Goal: Find specific page/section: Find specific page/section

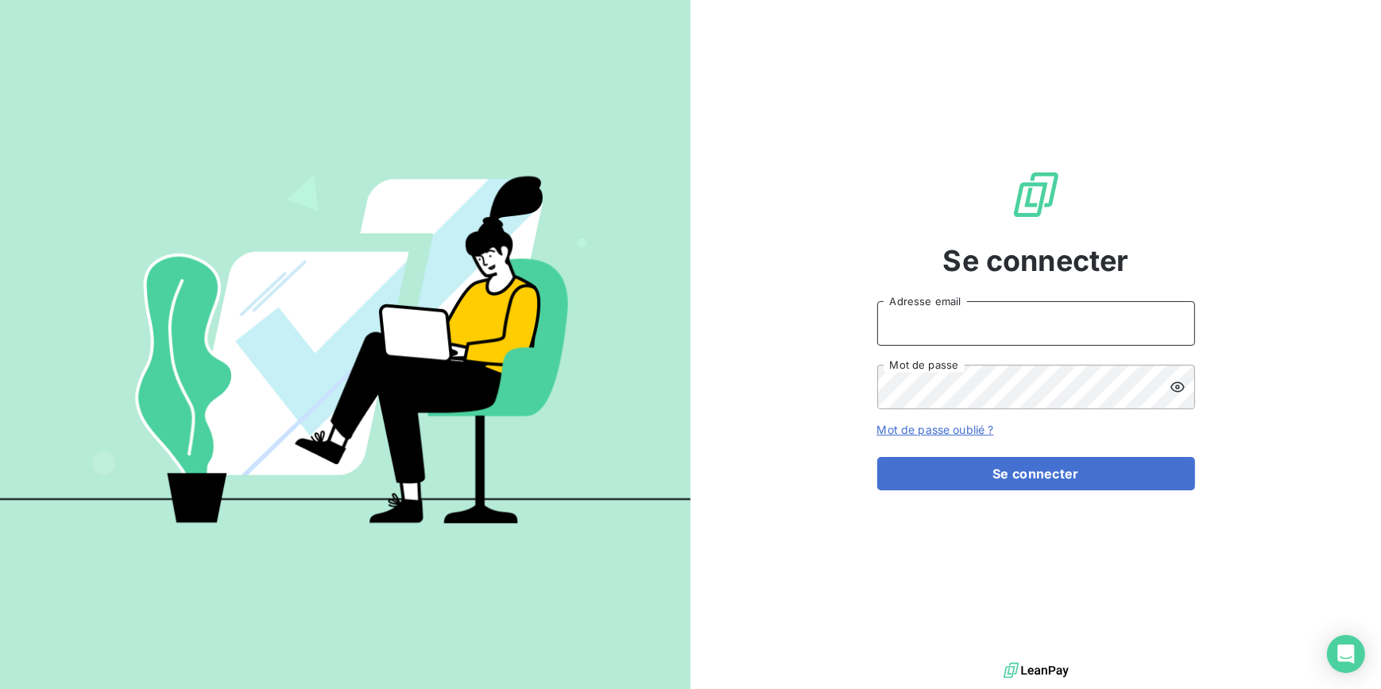
type input "[EMAIL_ADDRESS][DOMAIN_NAME]"
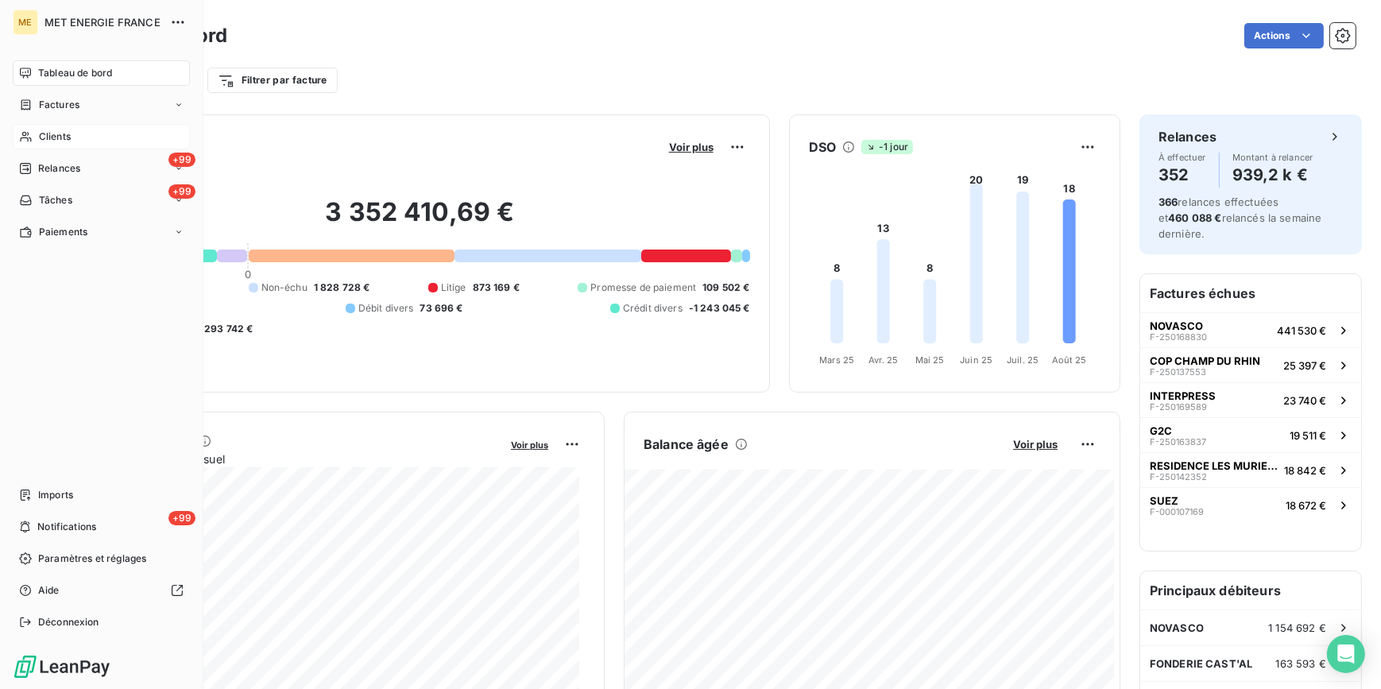
click at [84, 135] on div "Clients" at bounding box center [101, 136] width 177 height 25
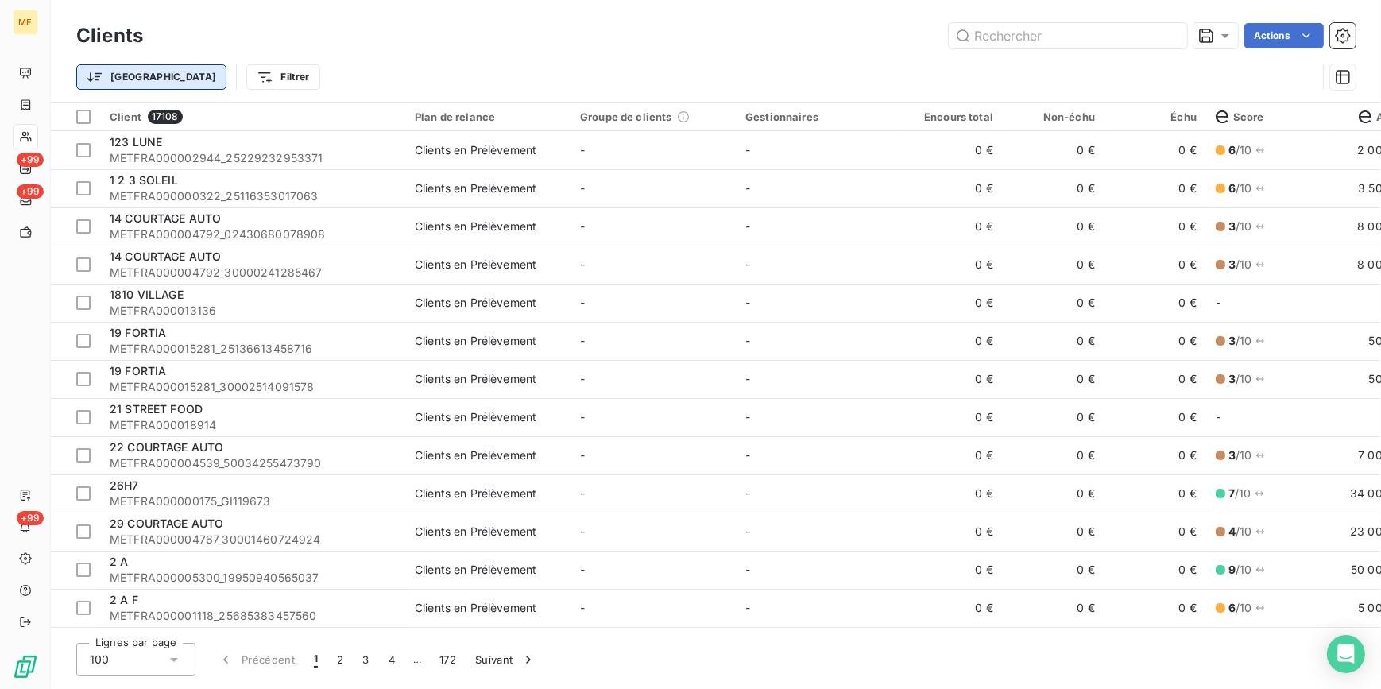
click at [126, 64] on html "ME +99 +99 +99 Clients Actions Trier Filtrer Client 17108 Plan de relance Group…" at bounding box center [690, 344] width 1381 height 689
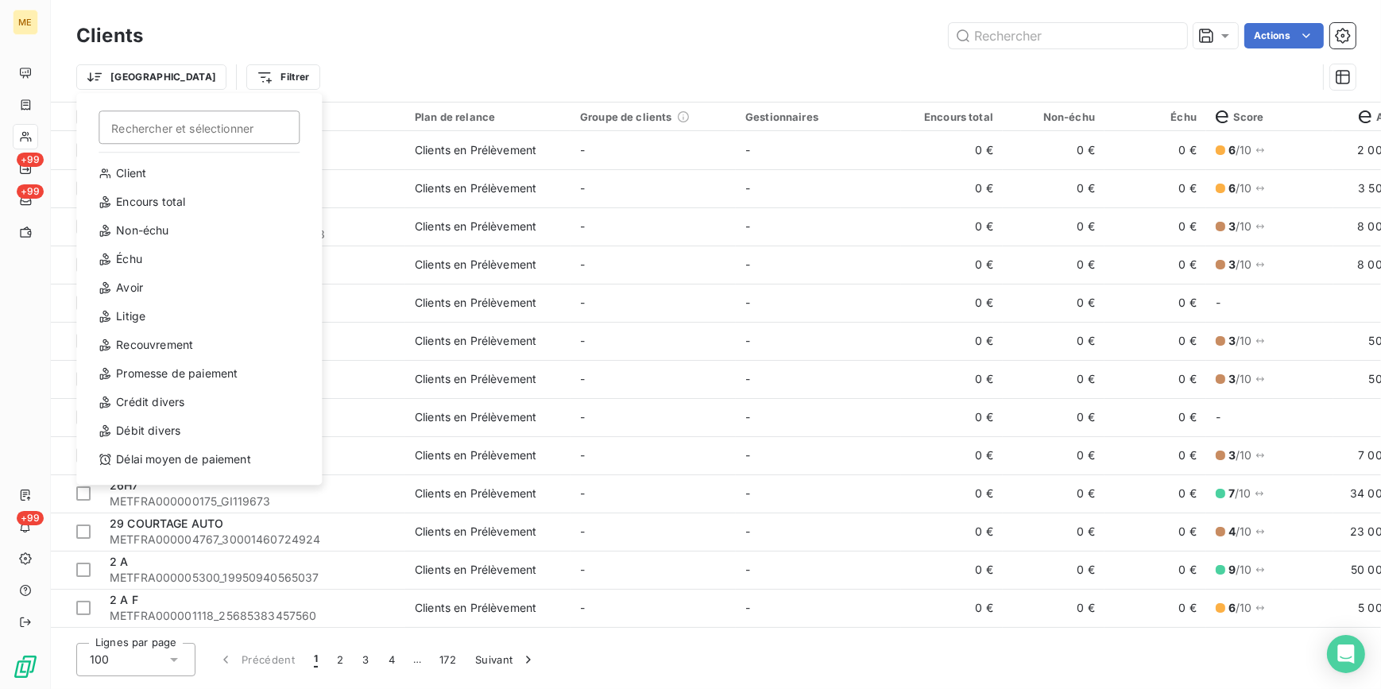
click at [193, 77] on html "ME +99 +99 +99 Clients Actions Trier Rechercher et sélectionner Client Encours …" at bounding box center [690, 344] width 1381 height 689
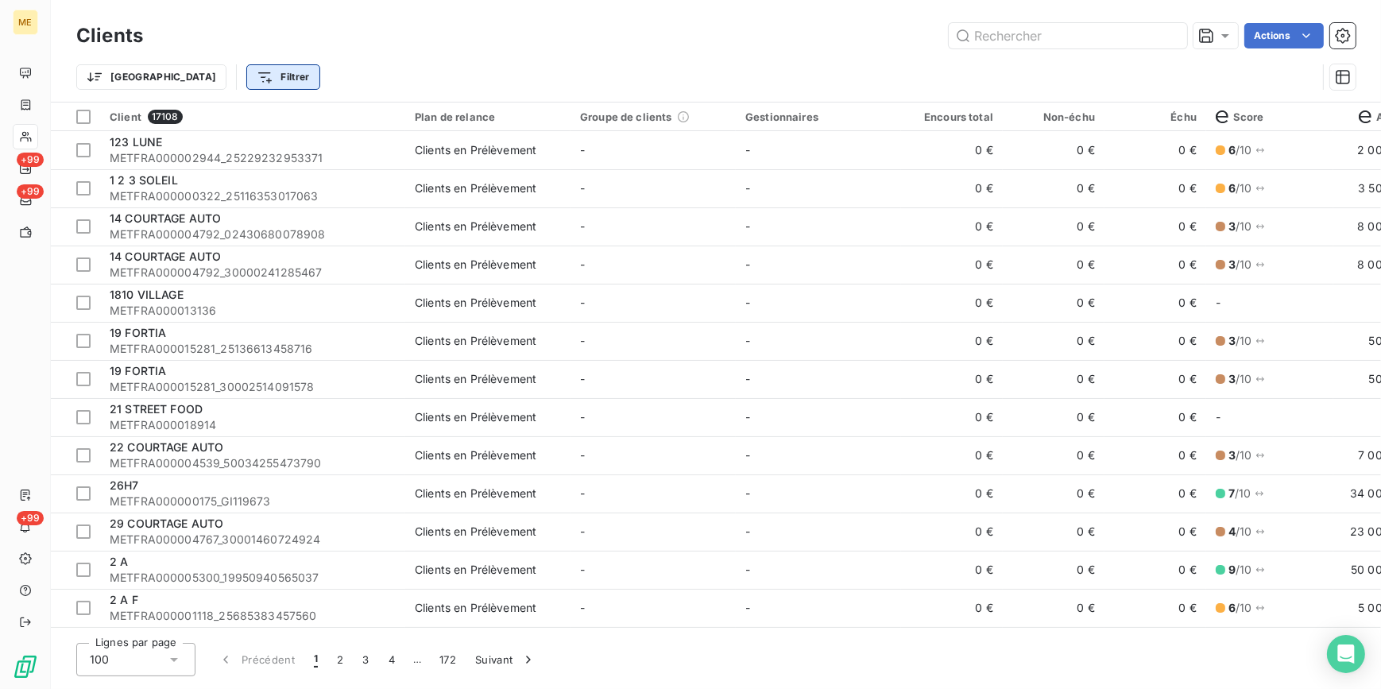
click at [210, 88] on html "ME +99 +99 +99 Clients Actions Trier Filtrer Client 17108 Plan de relance Group…" at bounding box center [690, 344] width 1381 height 689
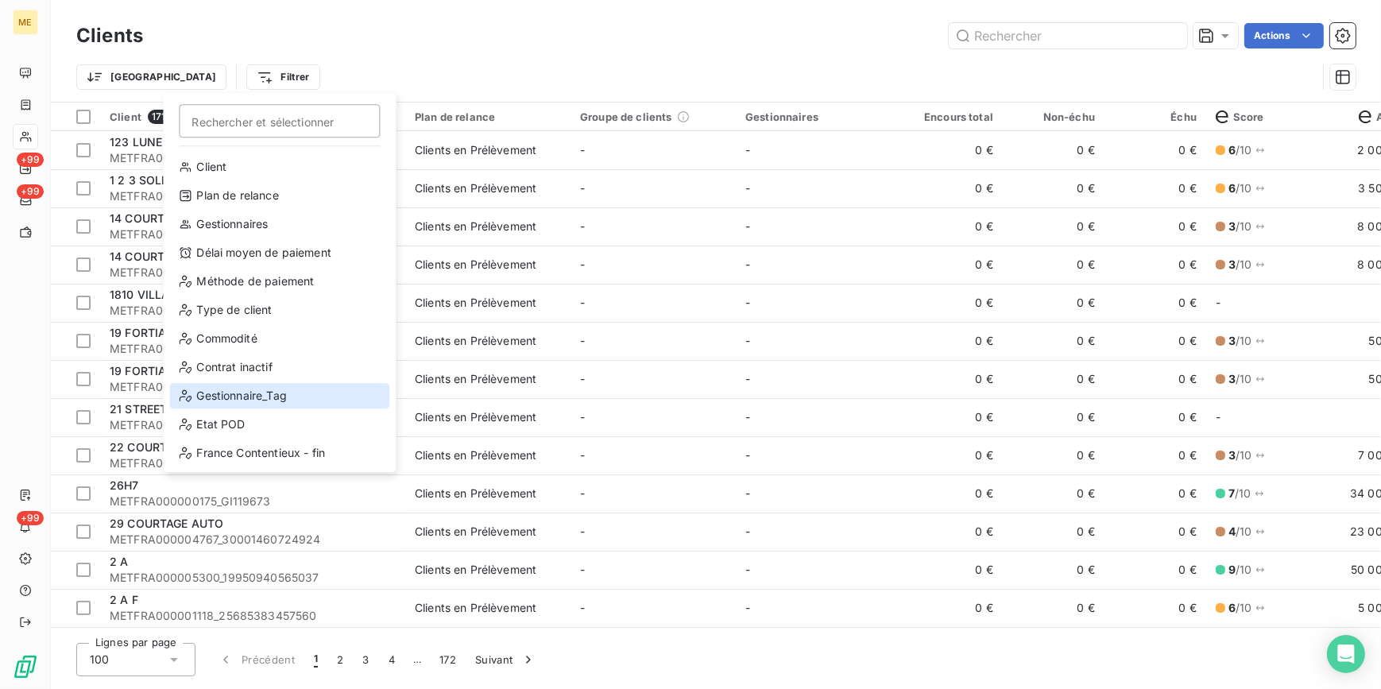
click at [272, 390] on div "Gestionnaire_Tag" at bounding box center [279, 395] width 220 height 25
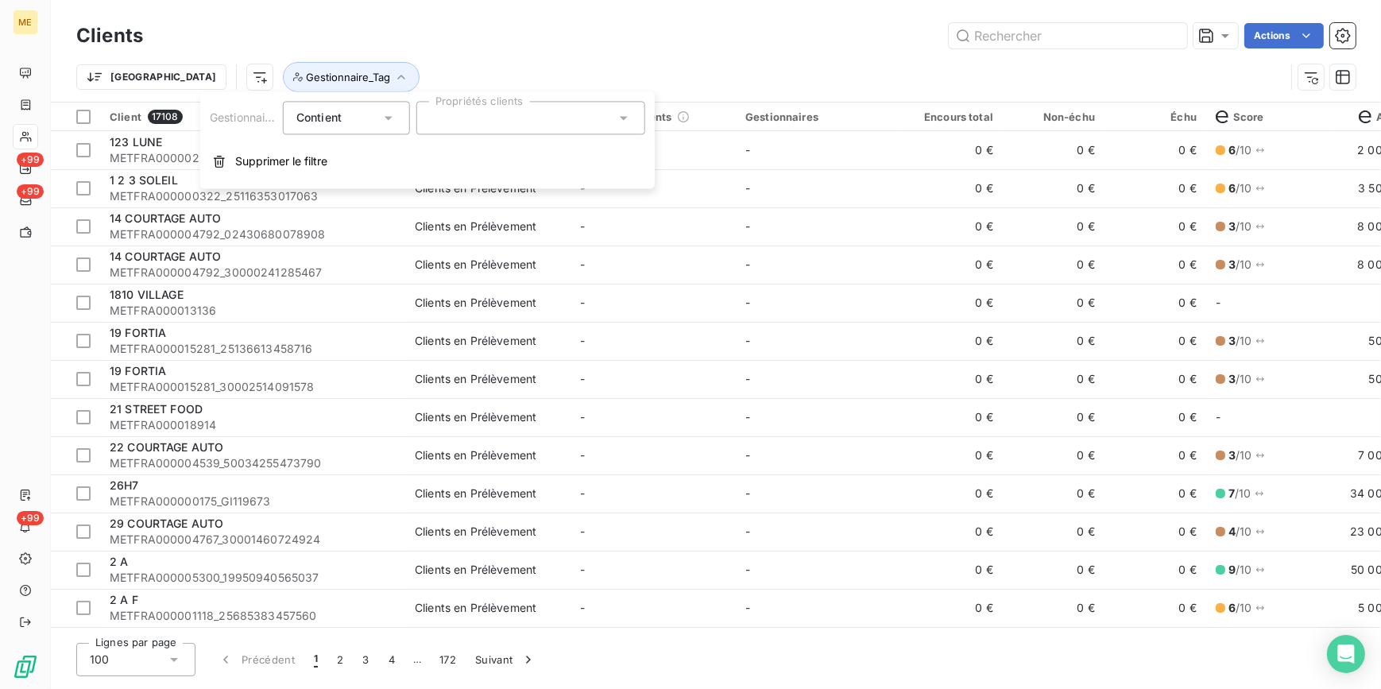
click at [581, 126] on div at bounding box center [530, 117] width 229 height 33
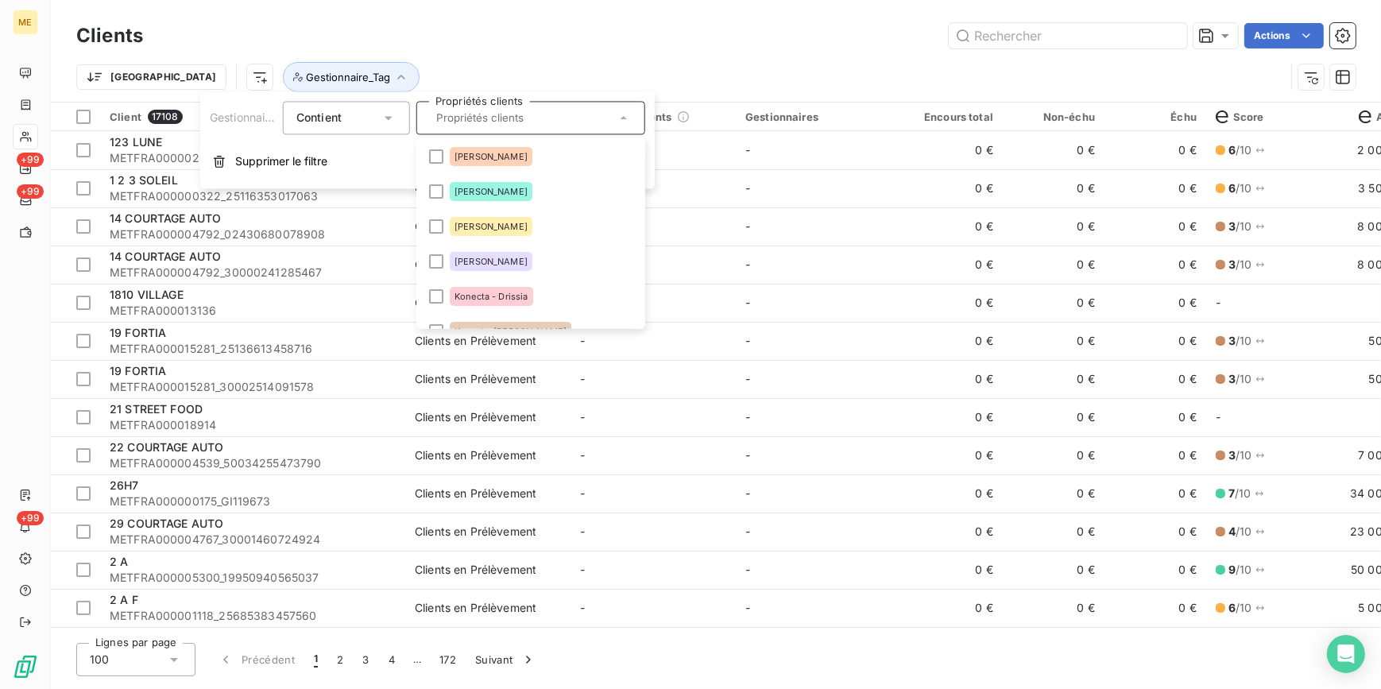
scroll to position [288, 0]
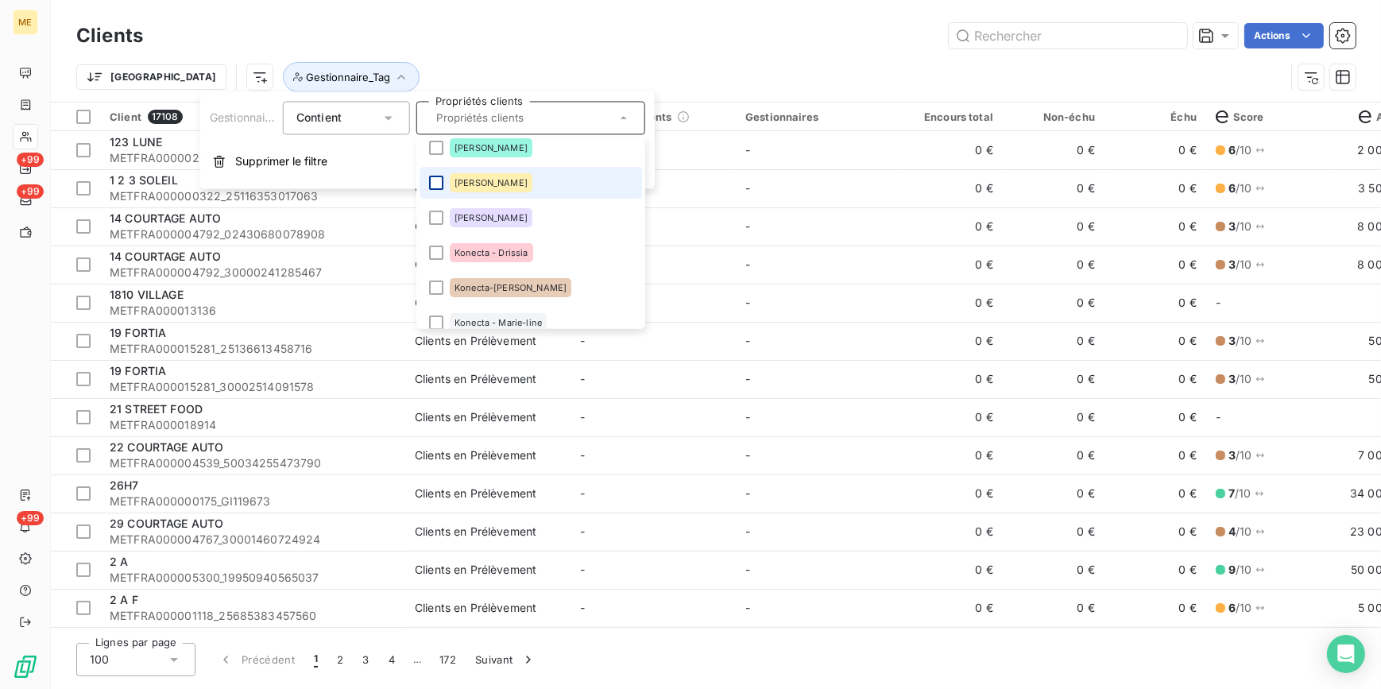
click at [438, 182] on div at bounding box center [436, 183] width 14 height 14
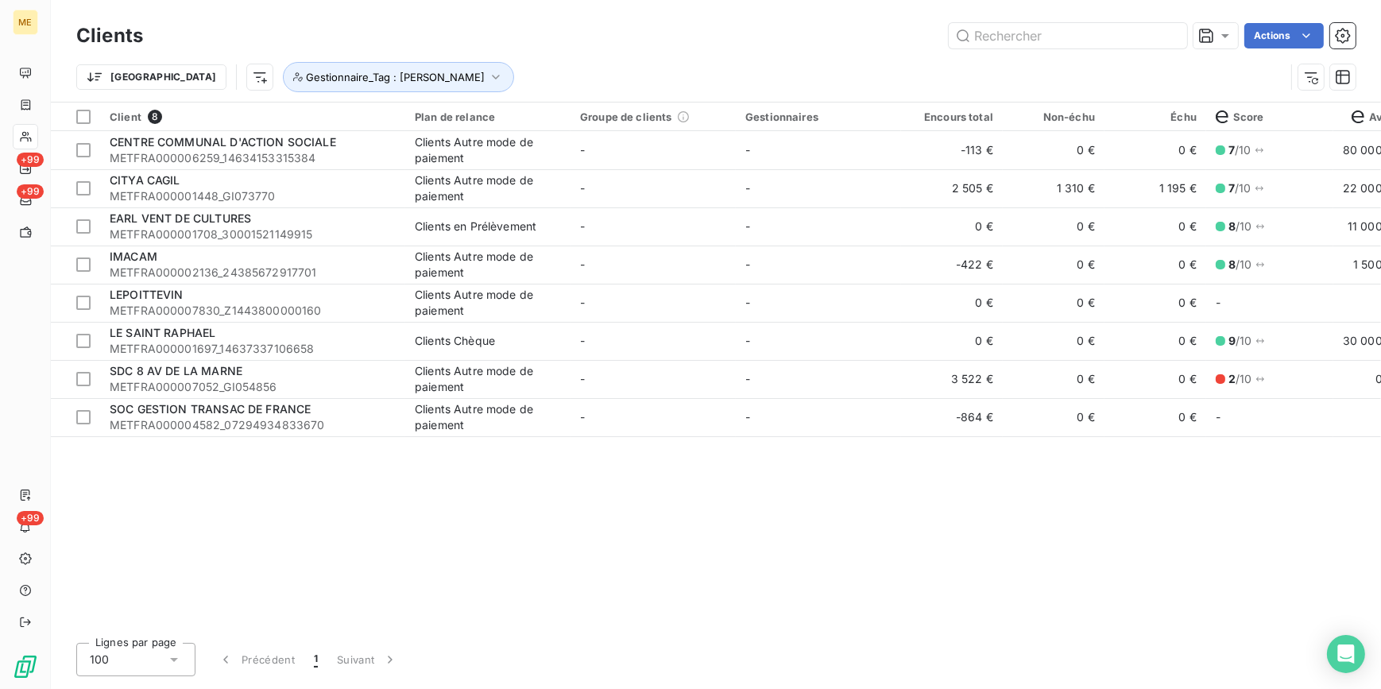
click at [576, 63] on div "Trier Gestionnaire_Tag : [PERSON_NAME]" at bounding box center [680, 77] width 1208 height 30
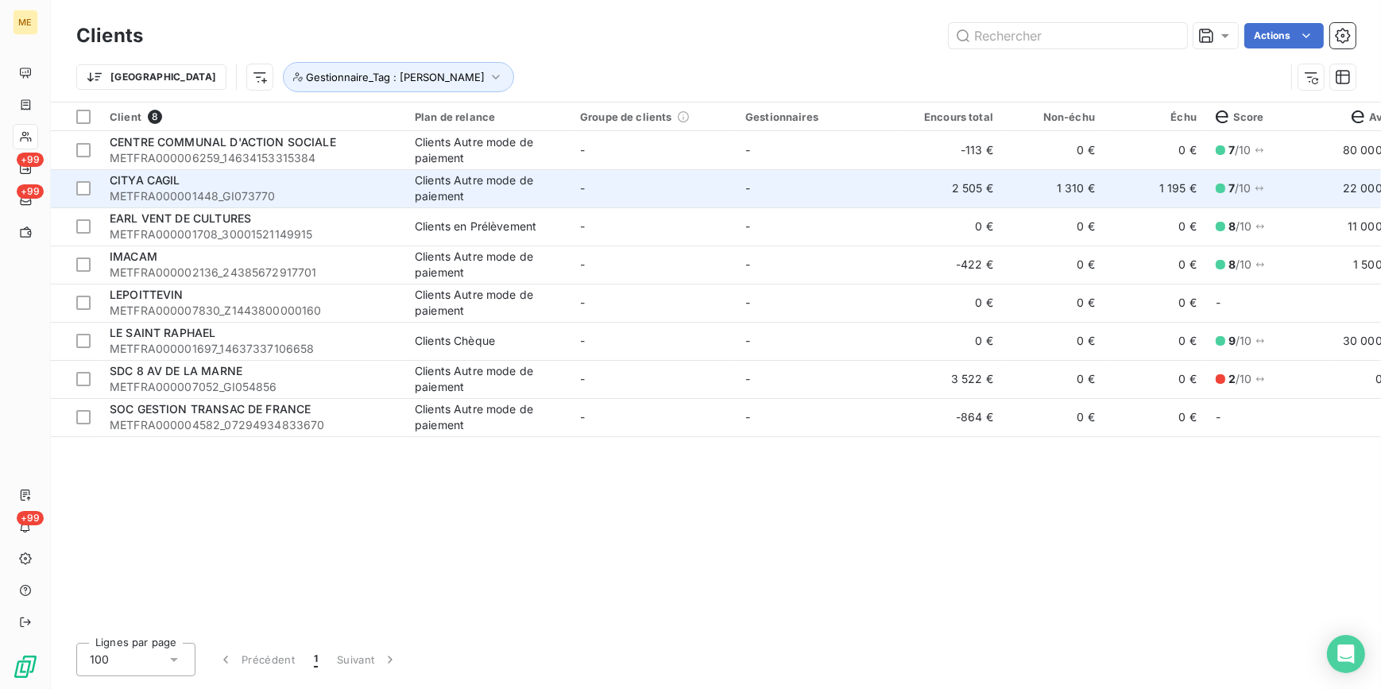
click at [588, 188] on td "-" at bounding box center [652, 188] width 165 height 38
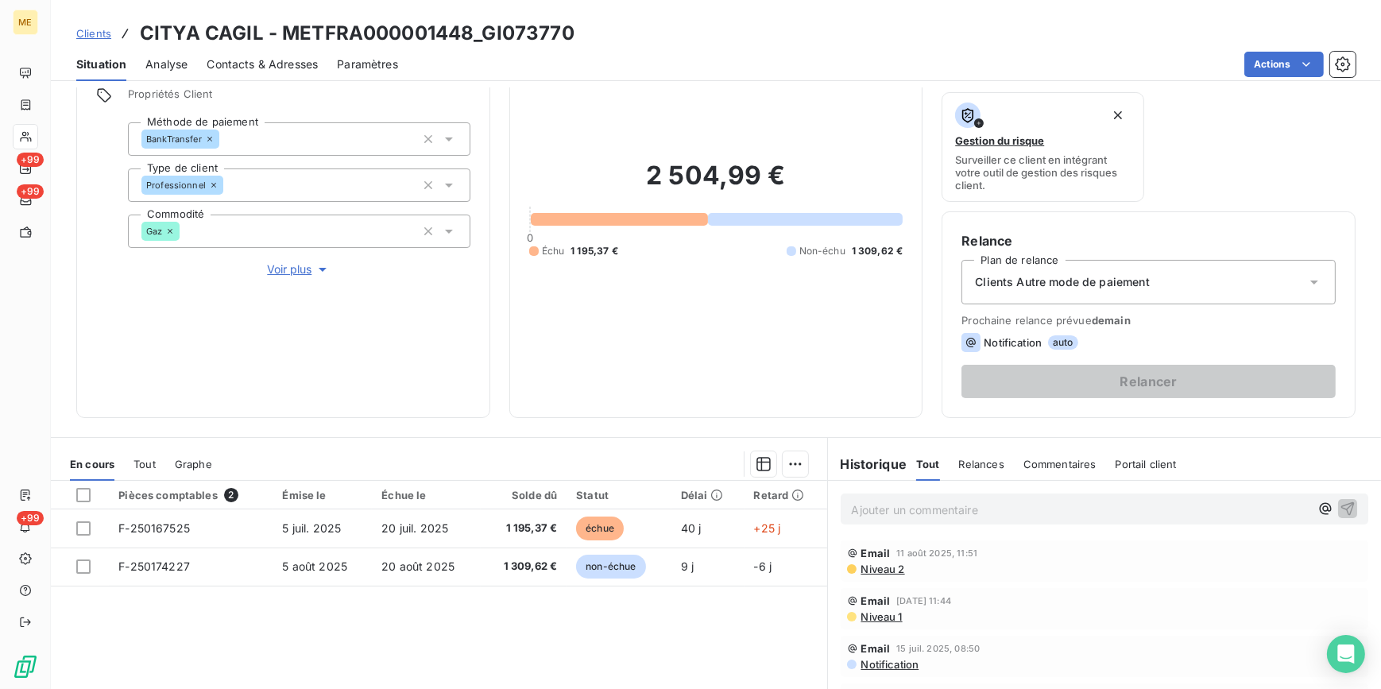
scroll to position [44, 0]
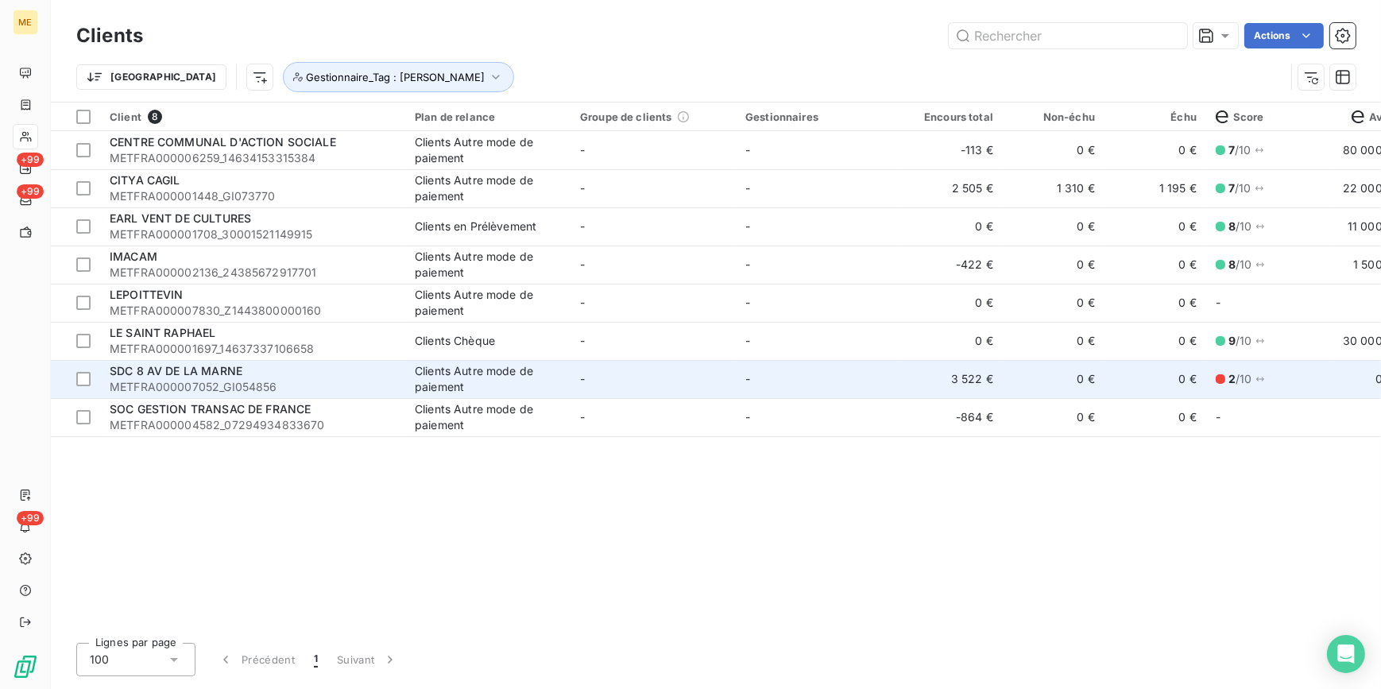
click at [770, 372] on td "-" at bounding box center [818, 379] width 165 height 38
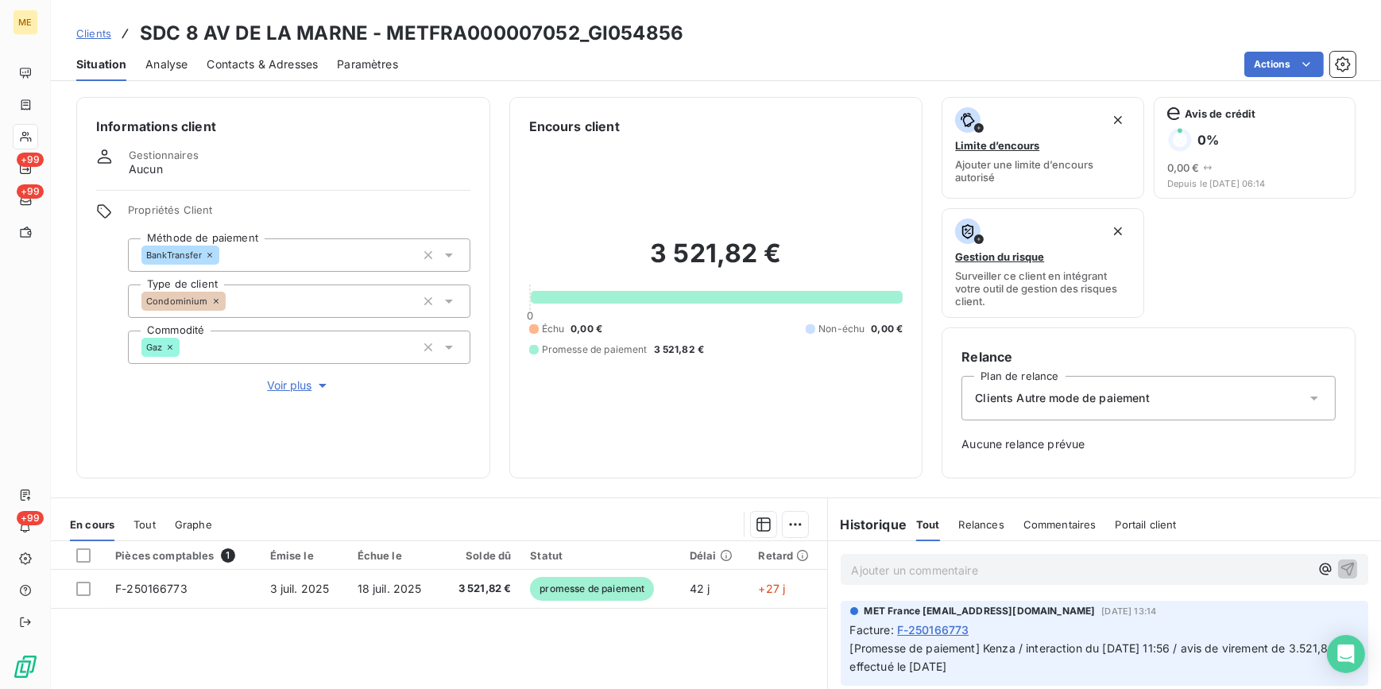
click at [681, 25] on div "Clients SDC 8 AV DE LA MARNE - METFRA000007052_GI054856" at bounding box center [716, 33] width 1330 height 29
drag, startPoint x: 681, startPoint y: 25, endPoint x: 389, endPoint y: 9, distance: 292.0
click at [389, 9] on div "Clients SDC 8 AV DE LA MARNE - METFRA000007052_GI054856 Situation Analyse Conta…" at bounding box center [716, 40] width 1330 height 81
copy h3 "METFRA000007052_GI054856"
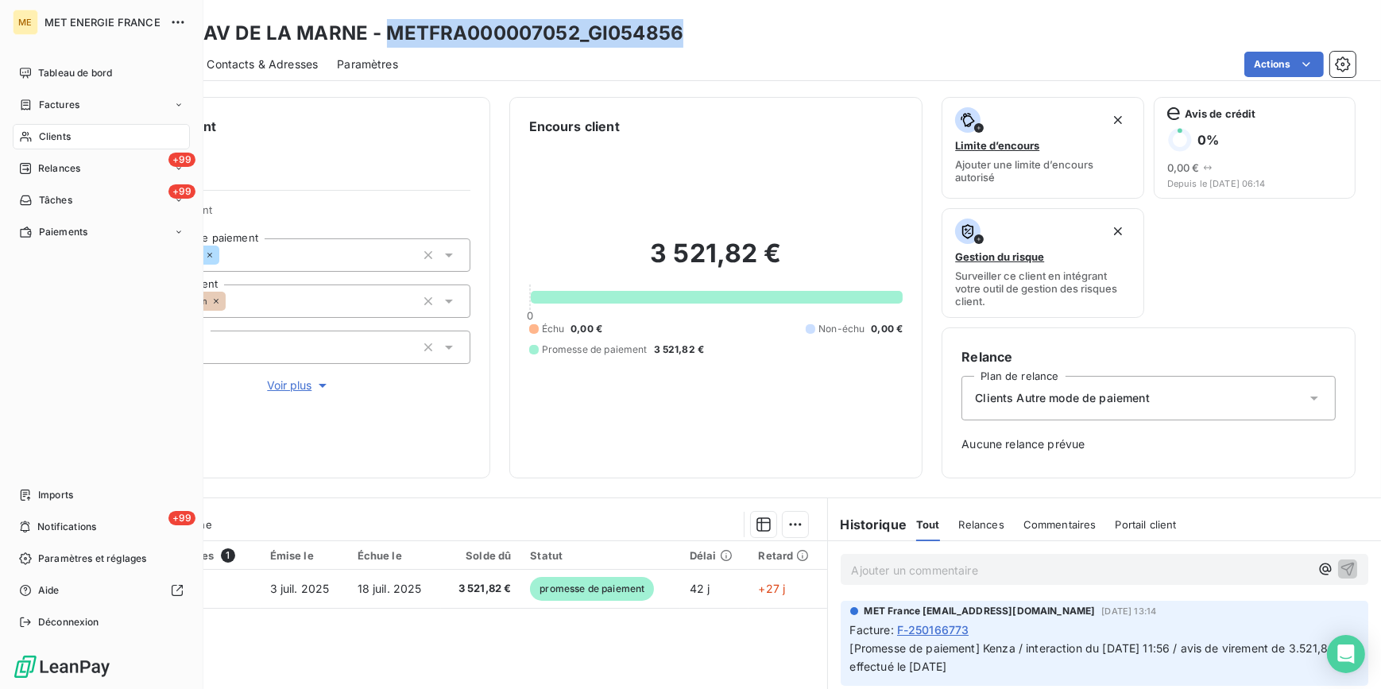
click at [116, 134] on div "Clients" at bounding box center [101, 136] width 177 height 25
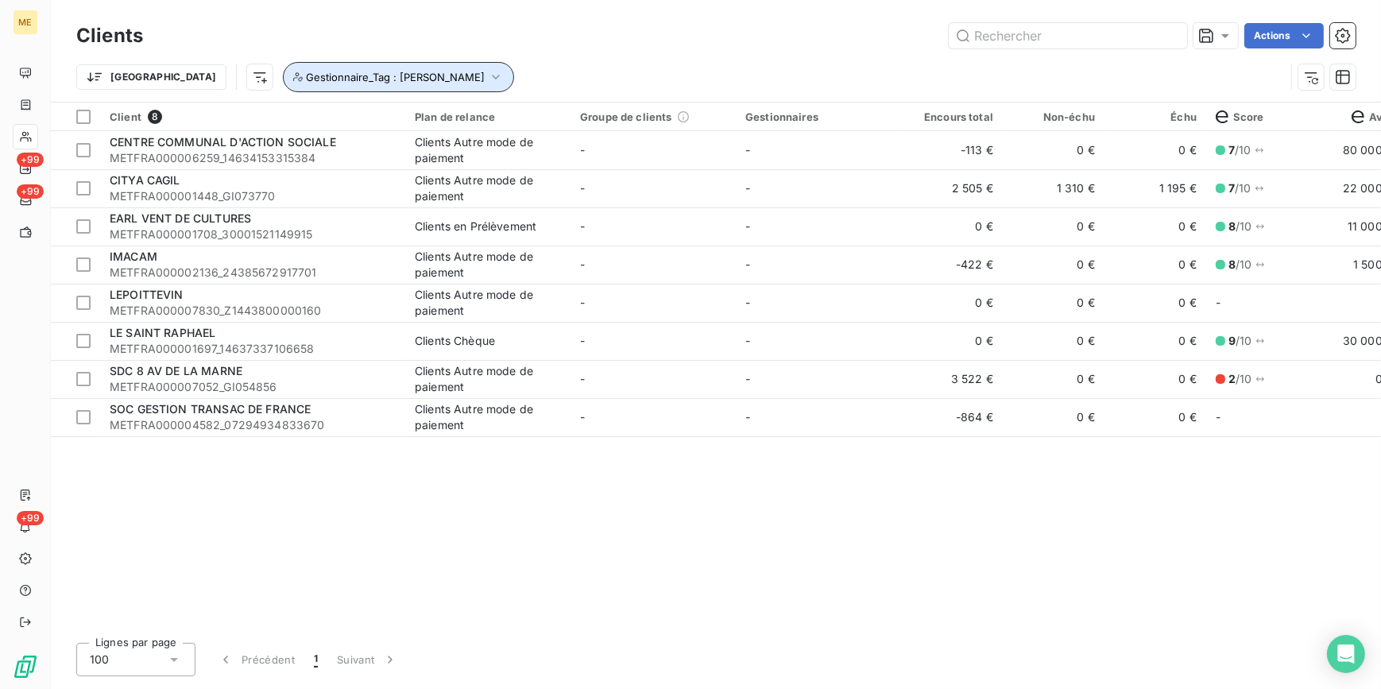
drag, startPoint x: 372, startPoint y: 72, endPoint x: 365, endPoint y: 86, distance: 15.3
click at [370, 71] on button "Gestionnaire_Tag : [PERSON_NAME]" at bounding box center [398, 77] width 231 height 30
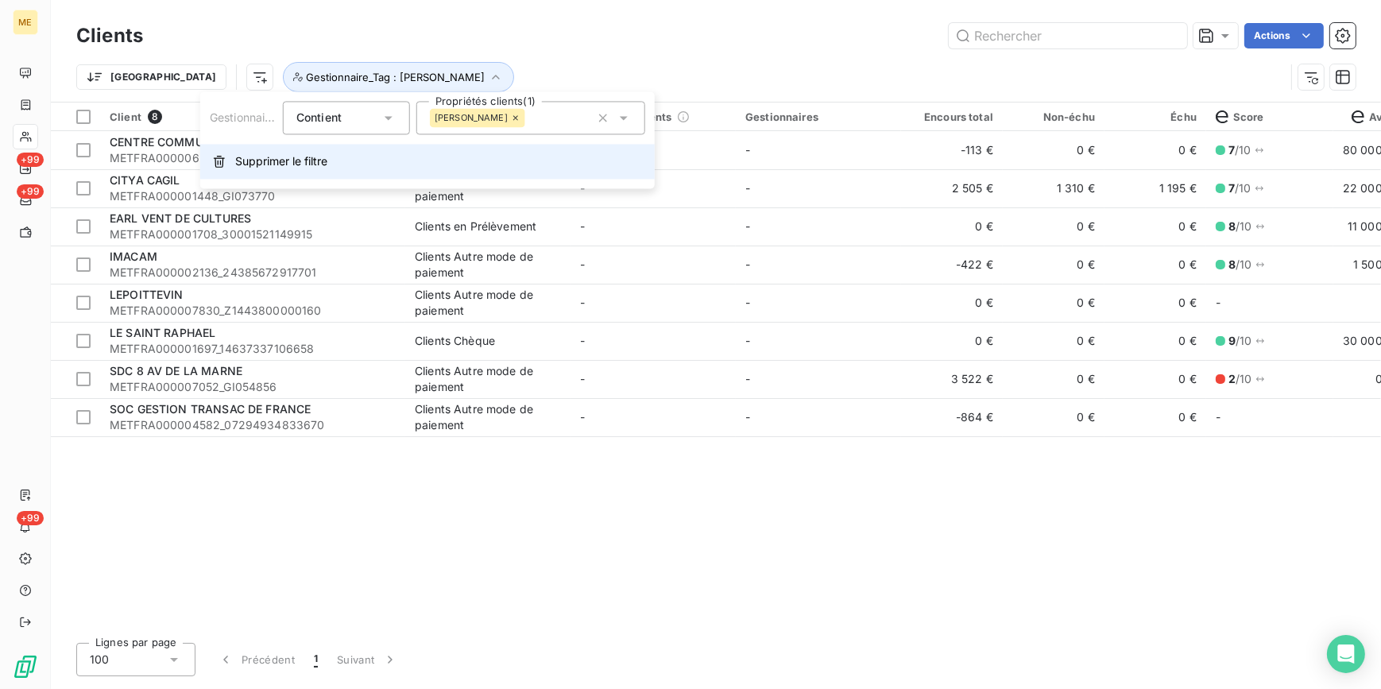
click at [323, 162] on span "Supprimer le filtre" at bounding box center [281, 161] width 92 height 16
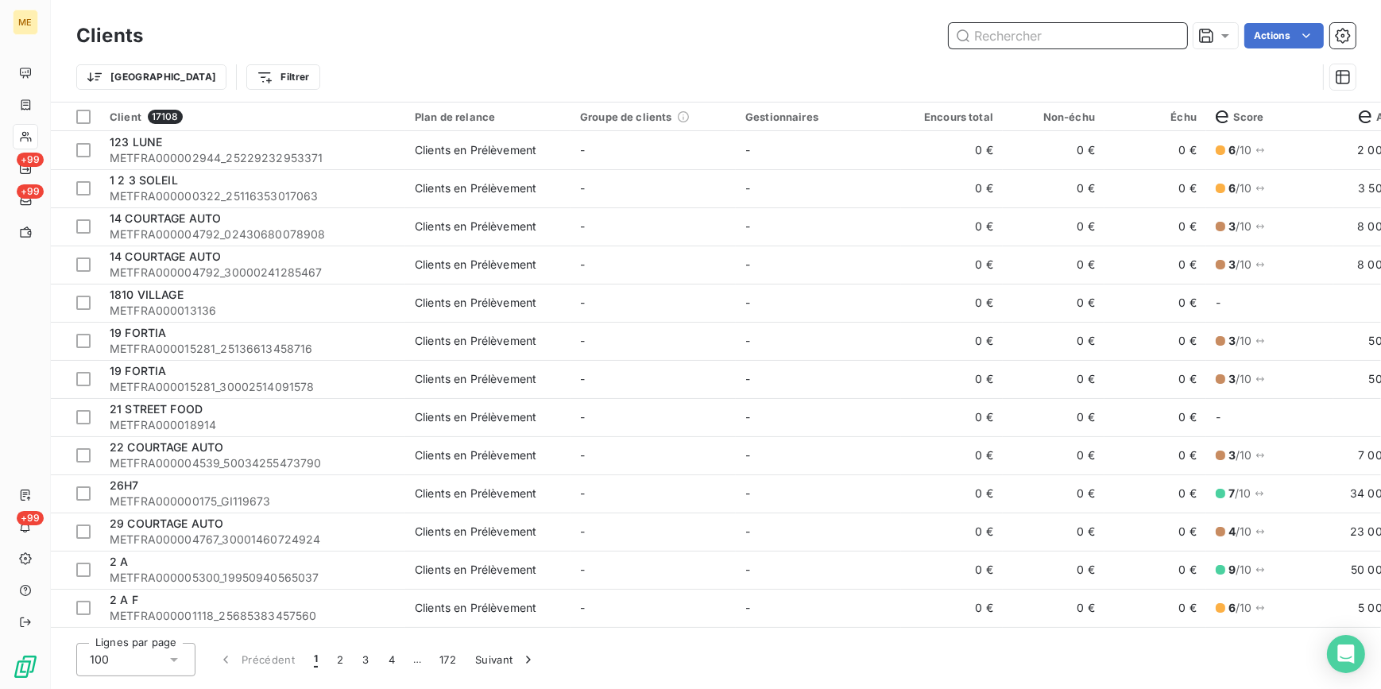
click at [1080, 41] on input "text" at bounding box center [1067, 35] width 238 height 25
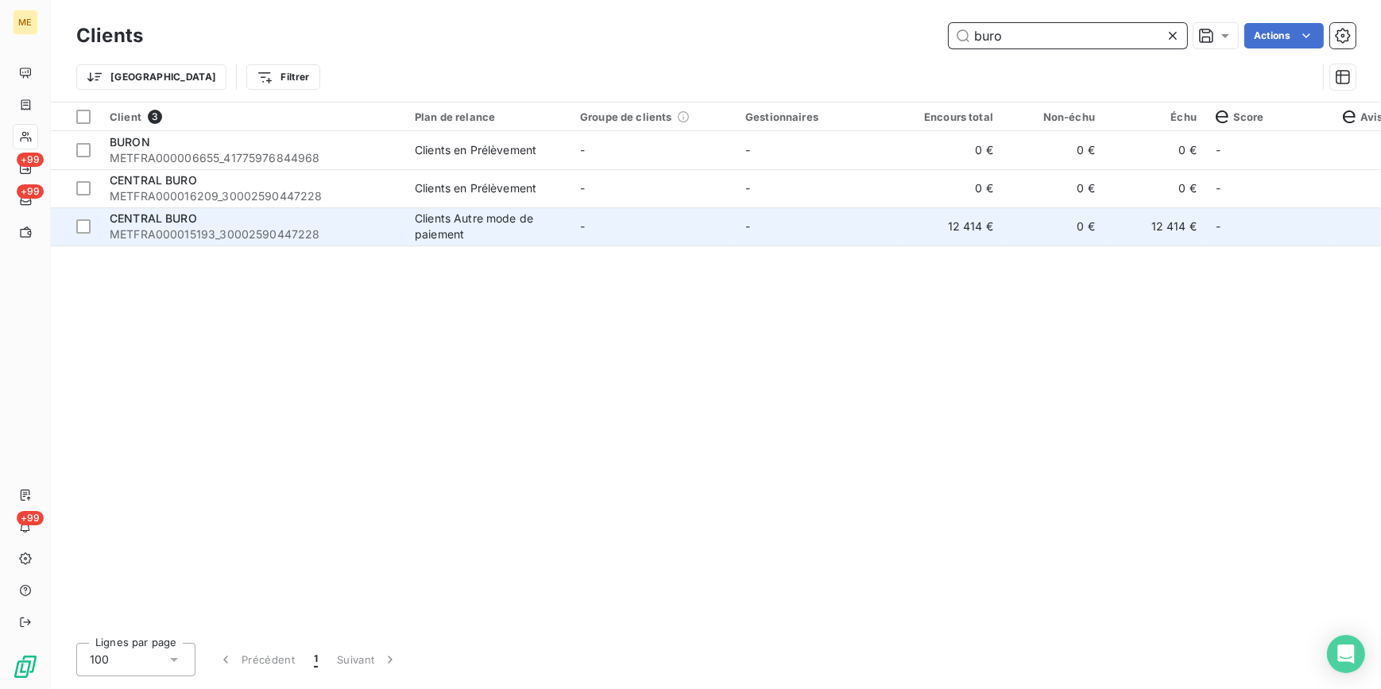
type input "buro"
click at [612, 238] on td "-" at bounding box center [652, 226] width 165 height 38
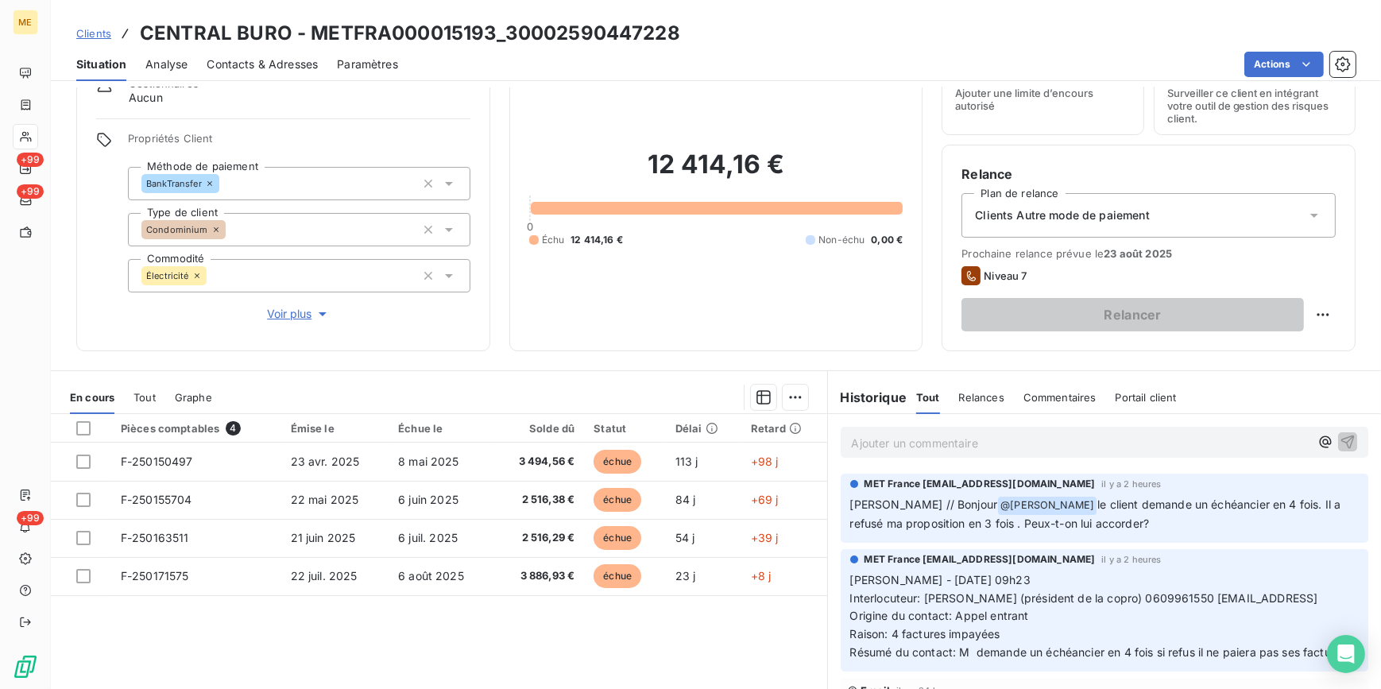
click at [84, 28] on span "Clients" at bounding box center [93, 33] width 35 height 13
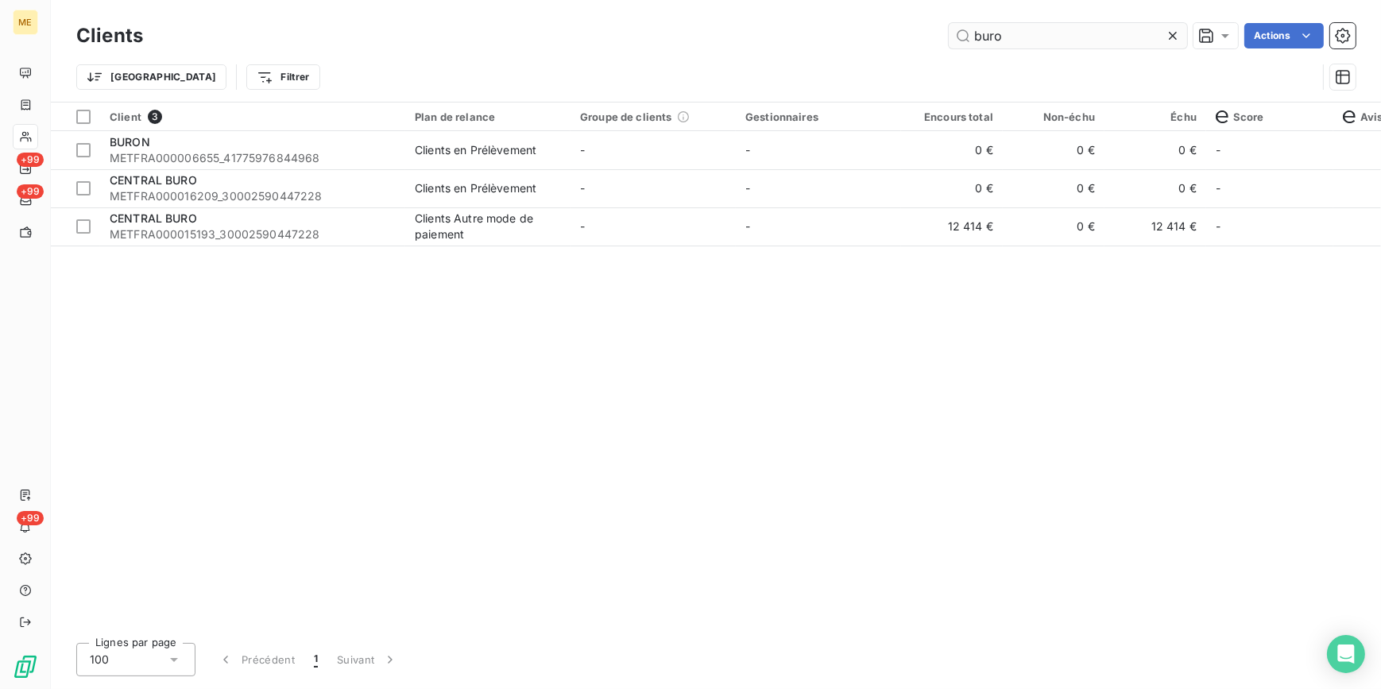
click at [1180, 37] on div at bounding box center [1176, 35] width 22 height 25
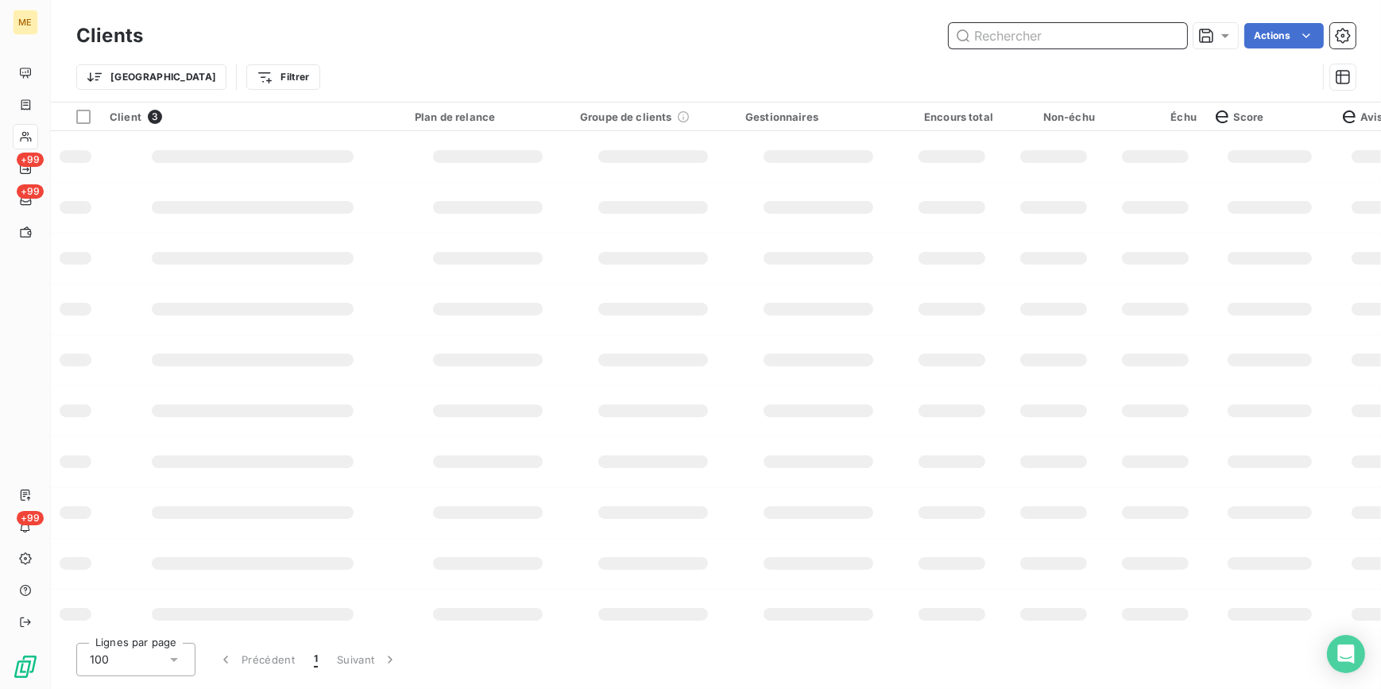
click at [1141, 37] on input "text" at bounding box center [1067, 35] width 238 height 25
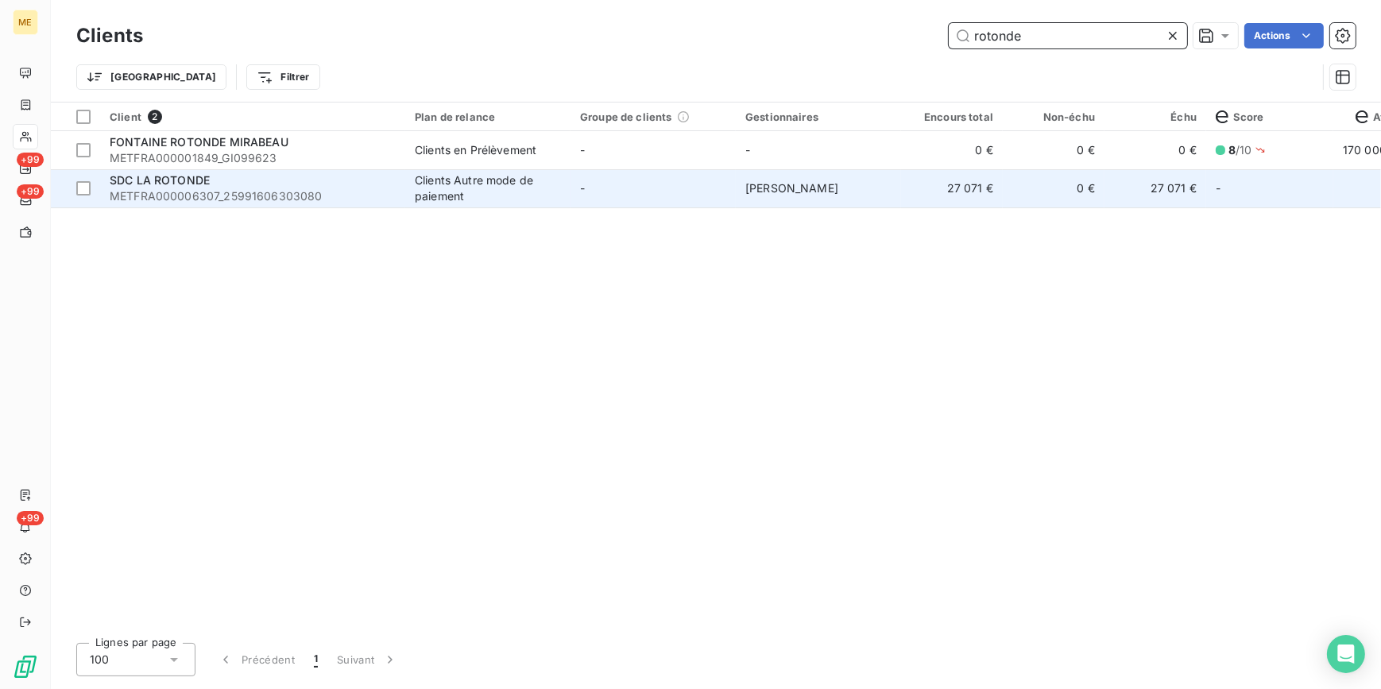
type input "rotonde"
click at [702, 170] on td "-" at bounding box center [652, 188] width 165 height 38
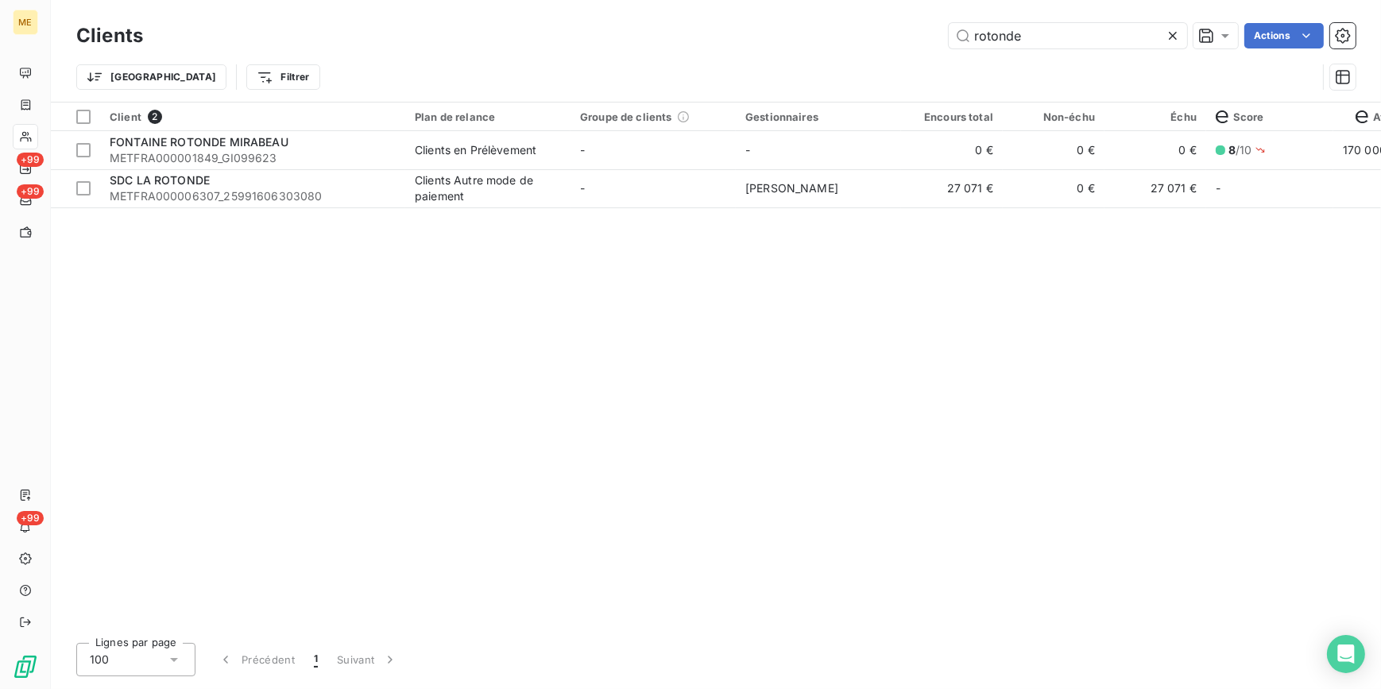
click at [1165, 34] on icon at bounding box center [1173, 36] width 16 height 16
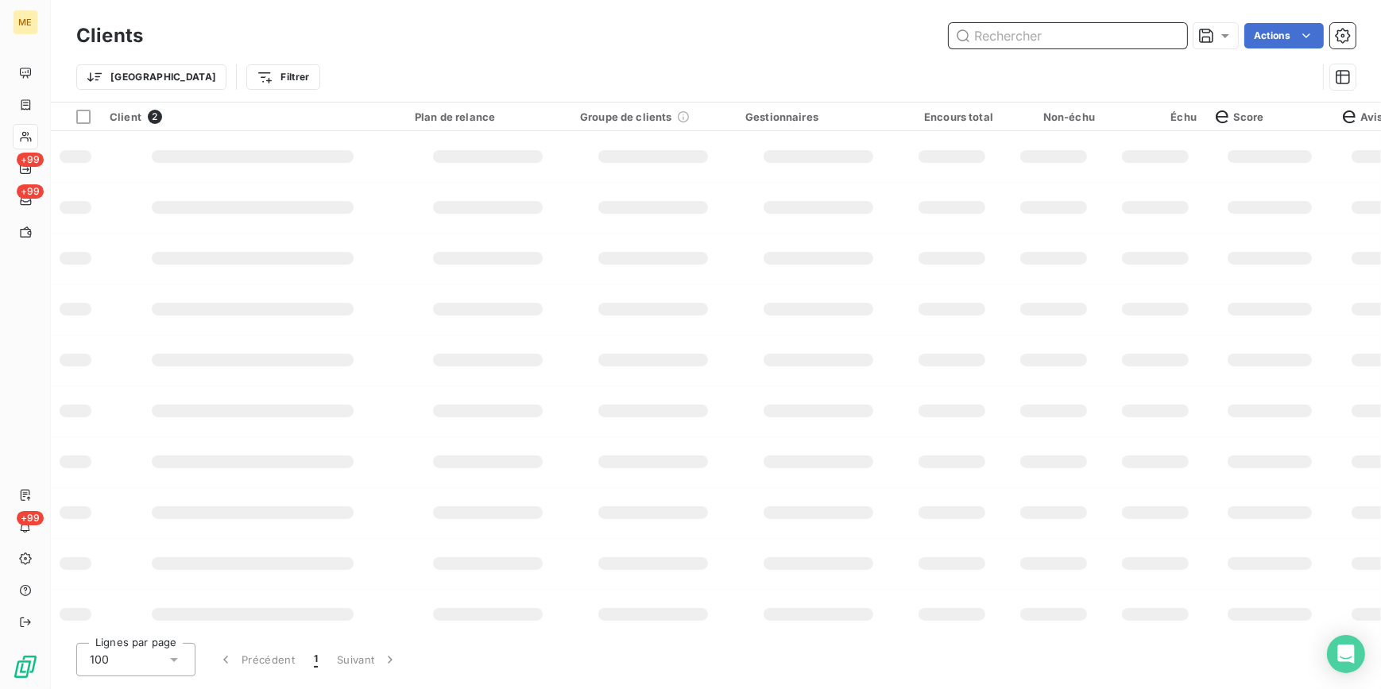
click at [1148, 34] on input "text" at bounding box center [1067, 35] width 238 height 25
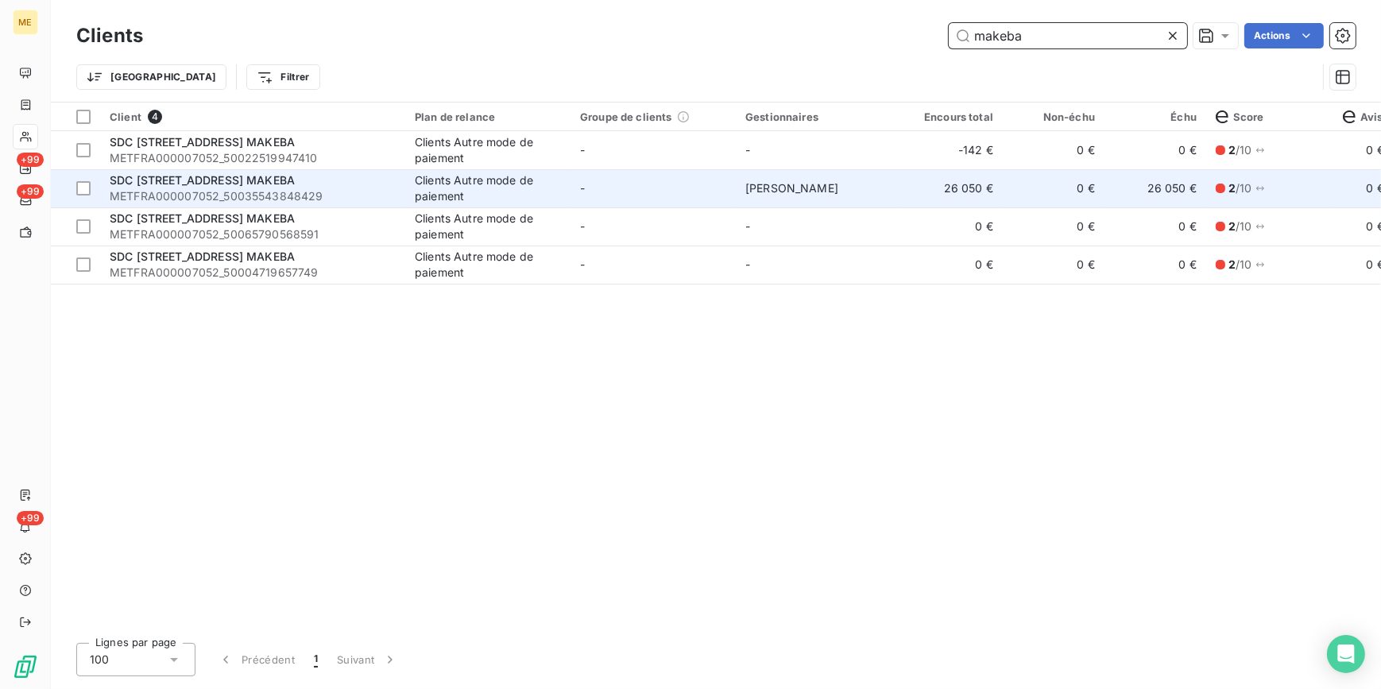
type input "makeba"
click at [360, 205] on td "SDC [STREET_ADDRESS] MAKEBA METFRA000007052_50035543848429" at bounding box center [252, 188] width 305 height 38
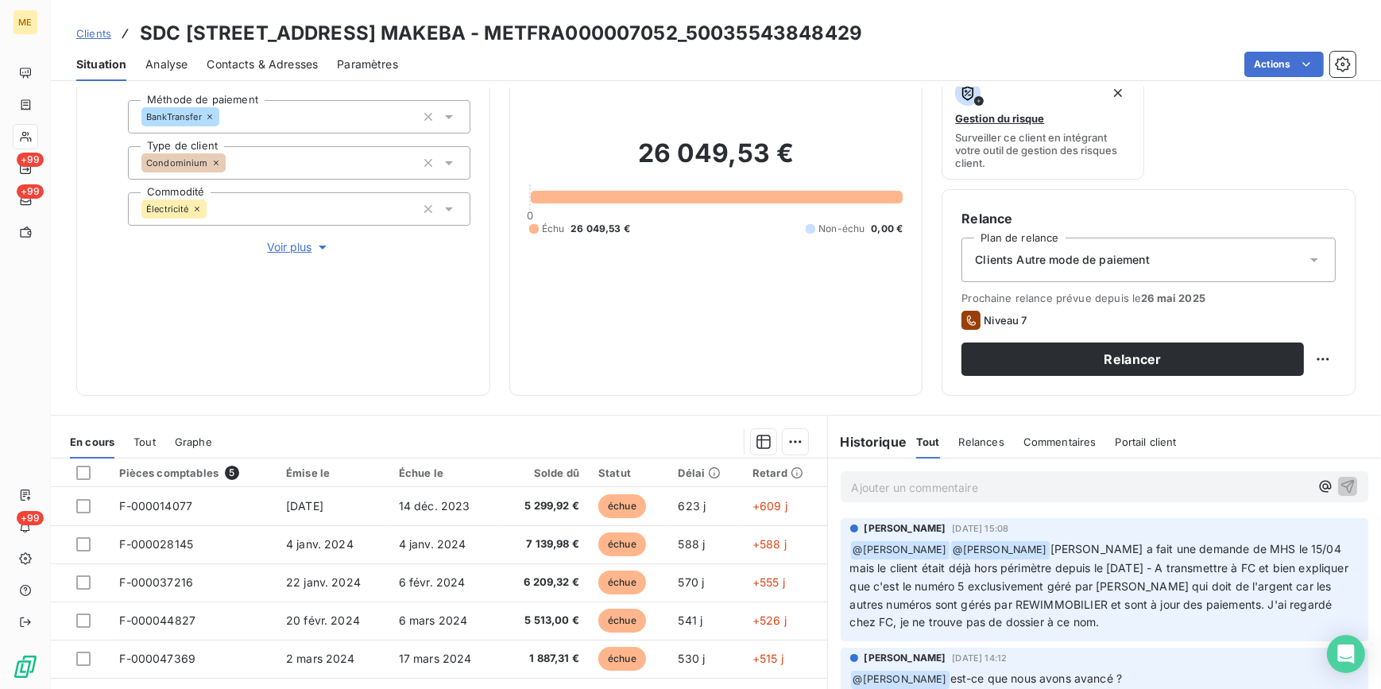
scroll to position [144, 0]
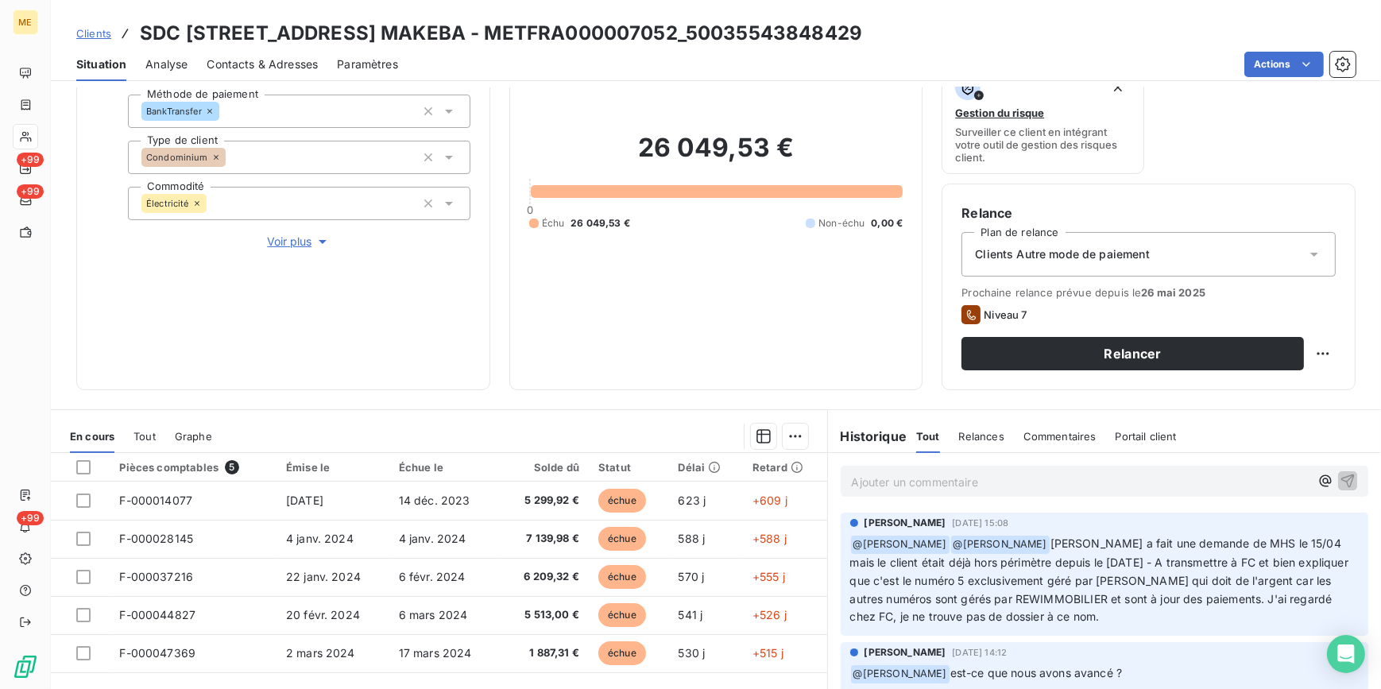
click at [262, 240] on button "Voir plus" at bounding box center [299, 241] width 342 height 17
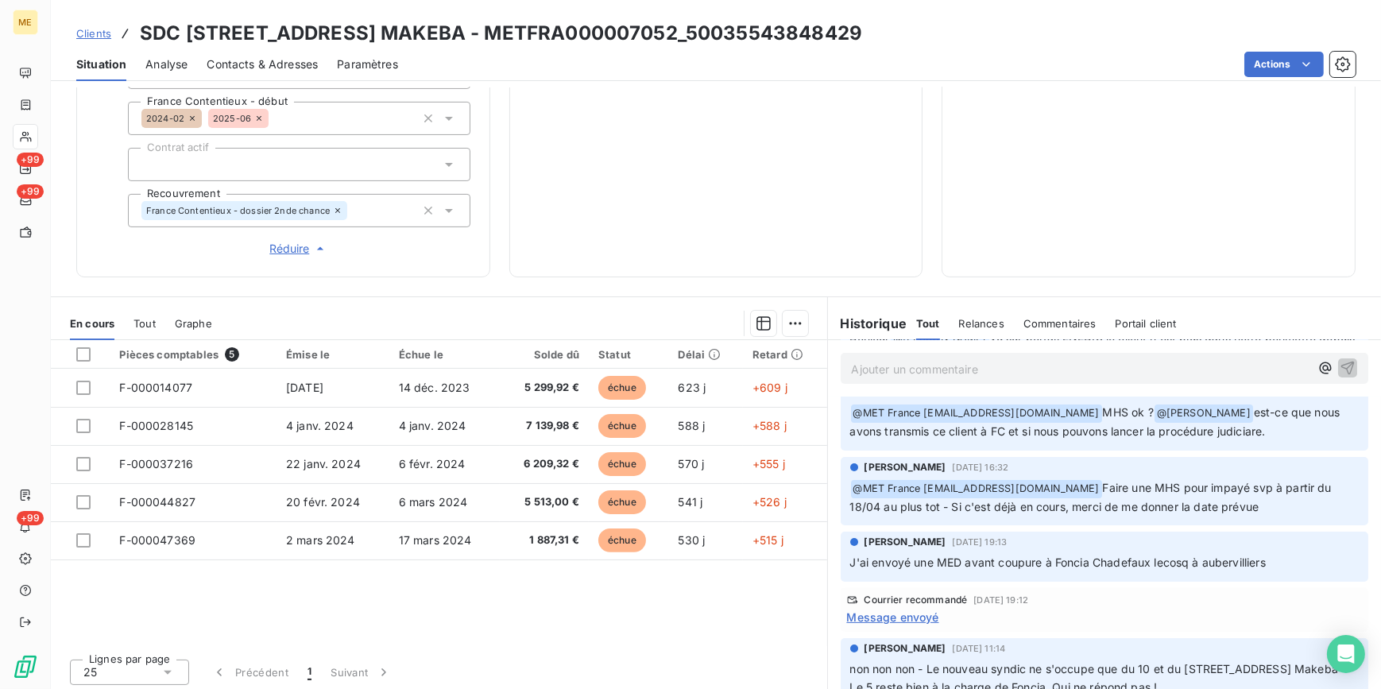
scroll to position [288, 0]
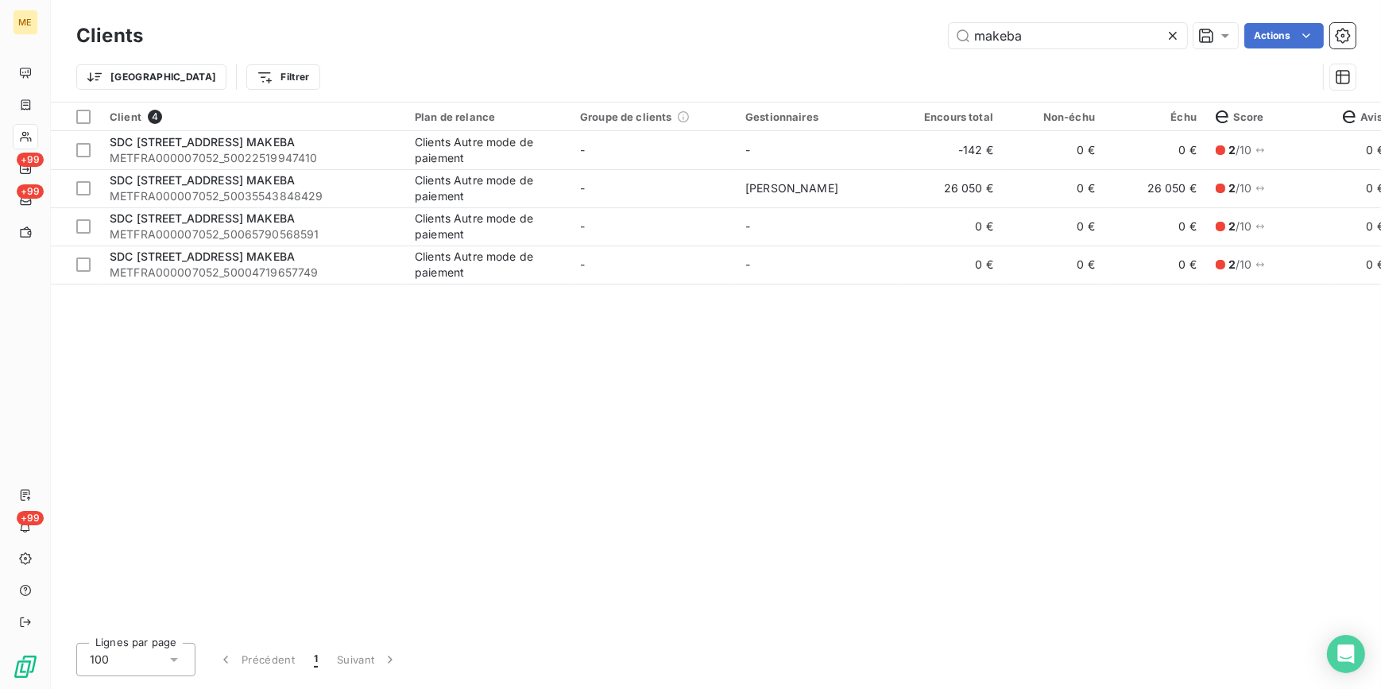
click at [1176, 33] on icon at bounding box center [1173, 36] width 16 height 16
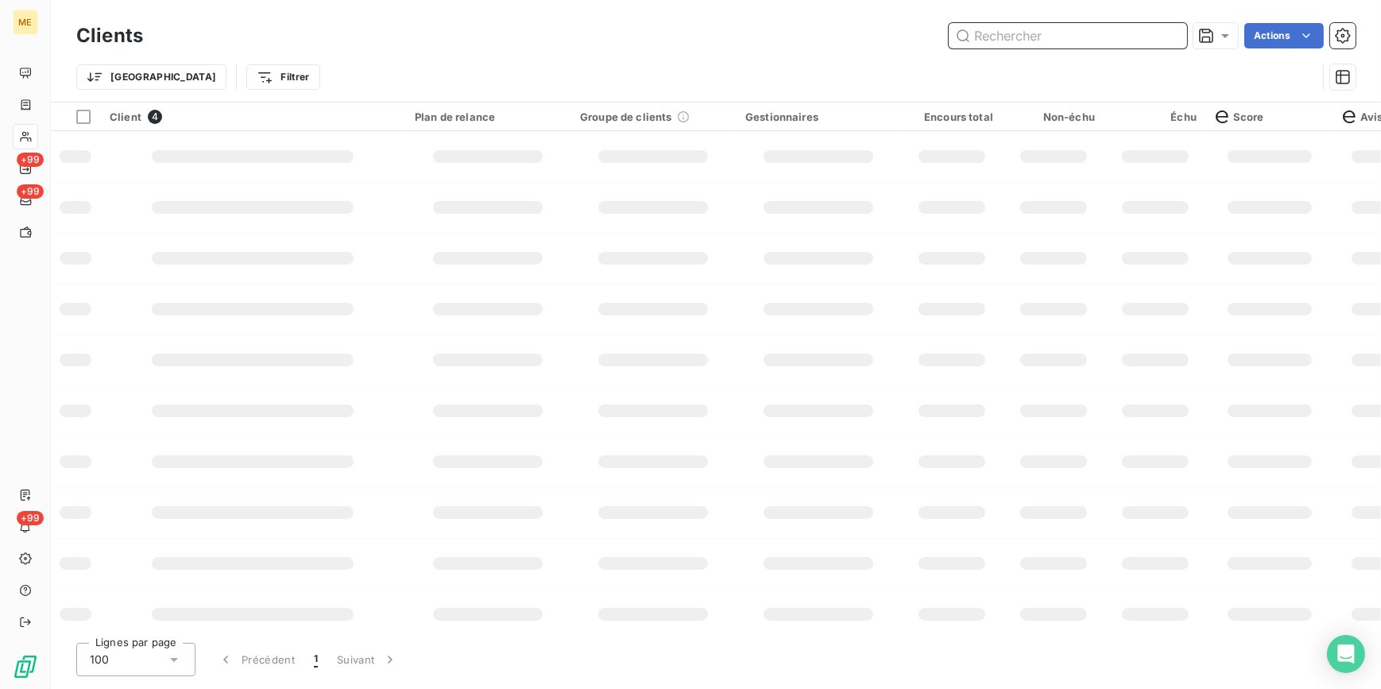
click at [1160, 36] on input "text" at bounding box center [1067, 35] width 238 height 25
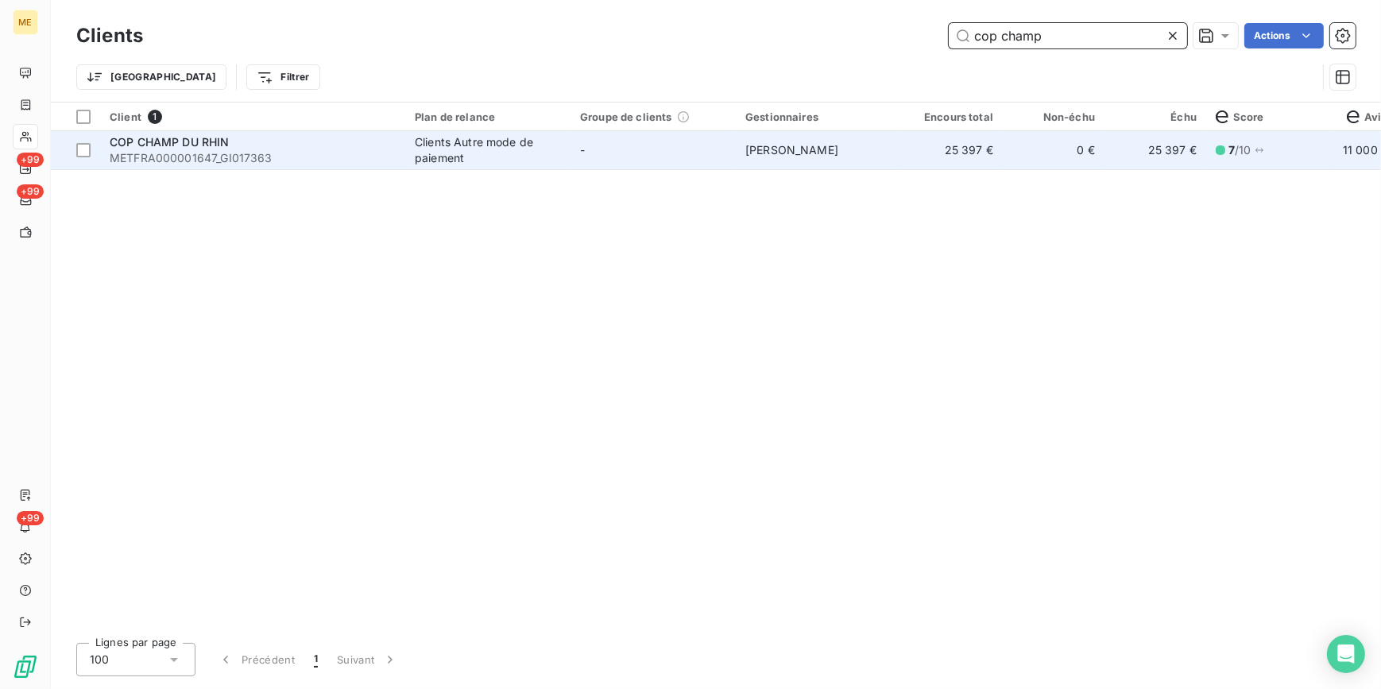
type input "cop champ"
click at [397, 134] on td "COP CHAMP DU RHIN METFRA000001647_GI017363" at bounding box center [252, 150] width 305 height 38
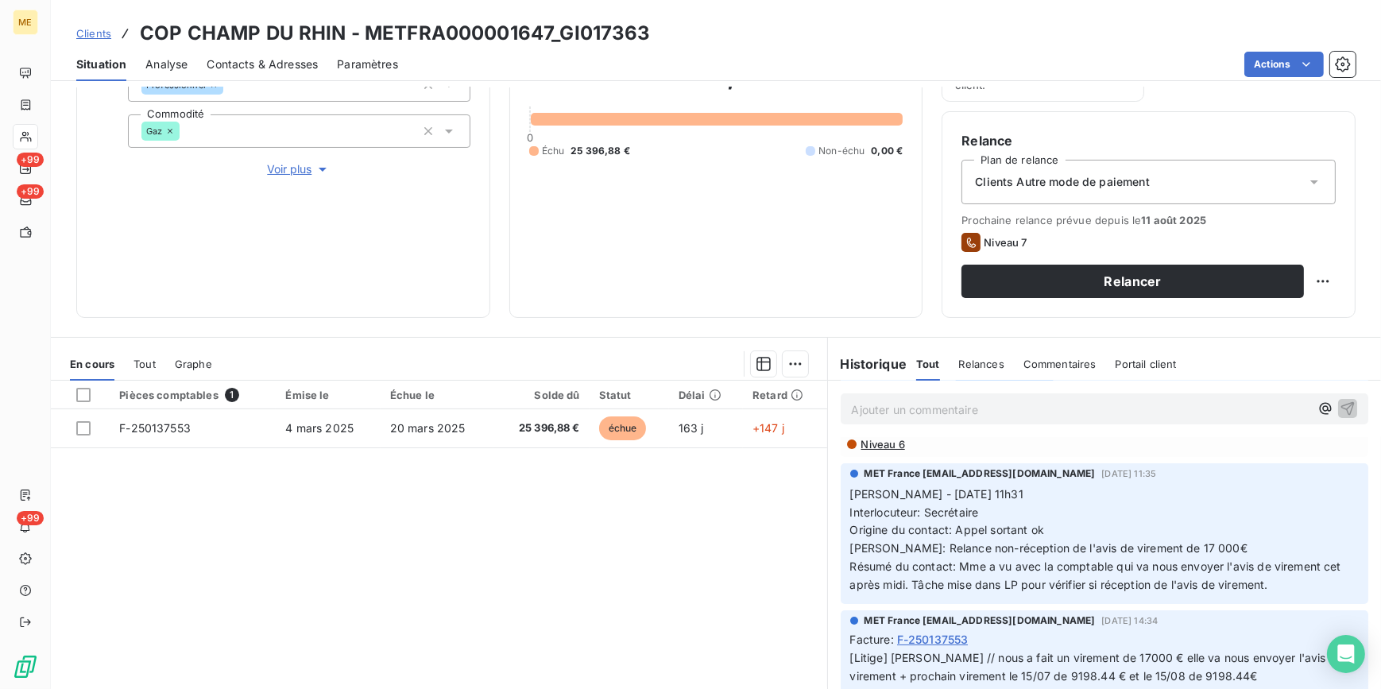
scroll to position [288, 0]
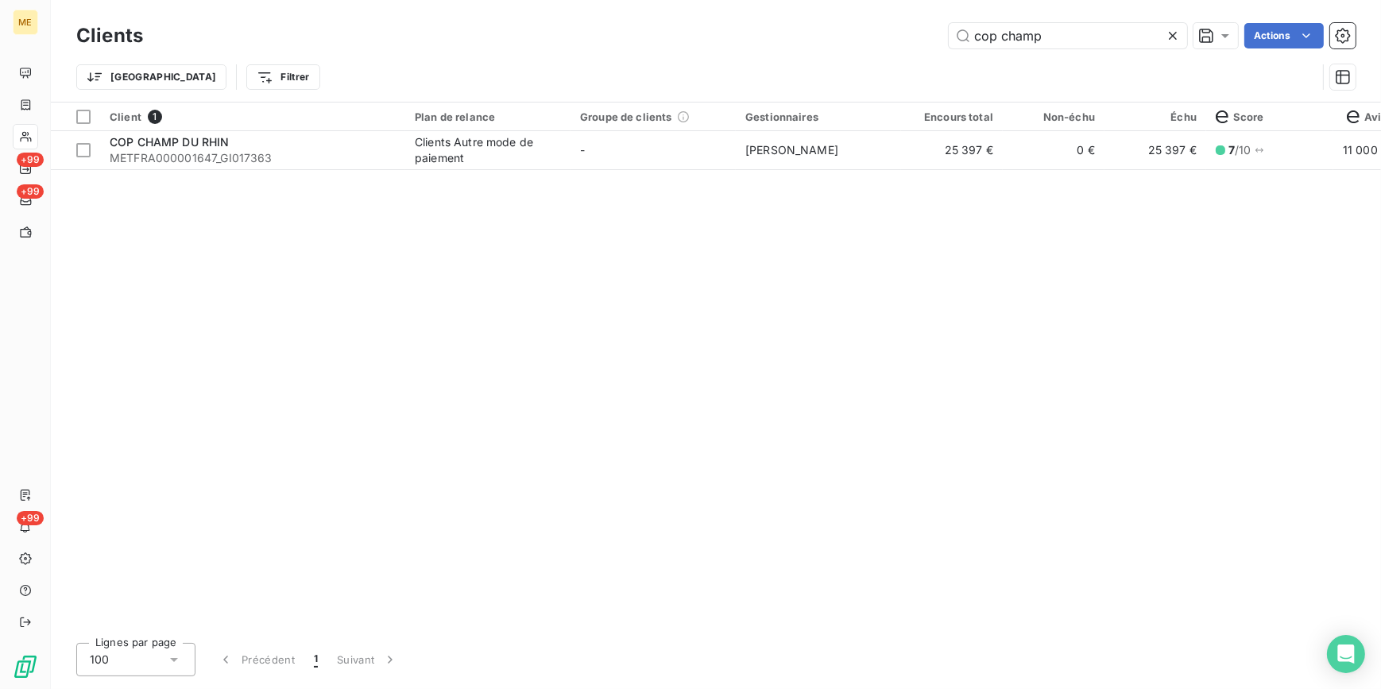
drag, startPoint x: 1158, startPoint y: 426, endPoint x: 1191, endPoint y: 265, distance: 163.7
click at [1161, 404] on div "Client 1 Plan de relance Groupe de clients Gestionnaires Encours total Non-échu…" at bounding box center [716, 365] width 1330 height 527
